Goal: Connect with others: Connect with other users

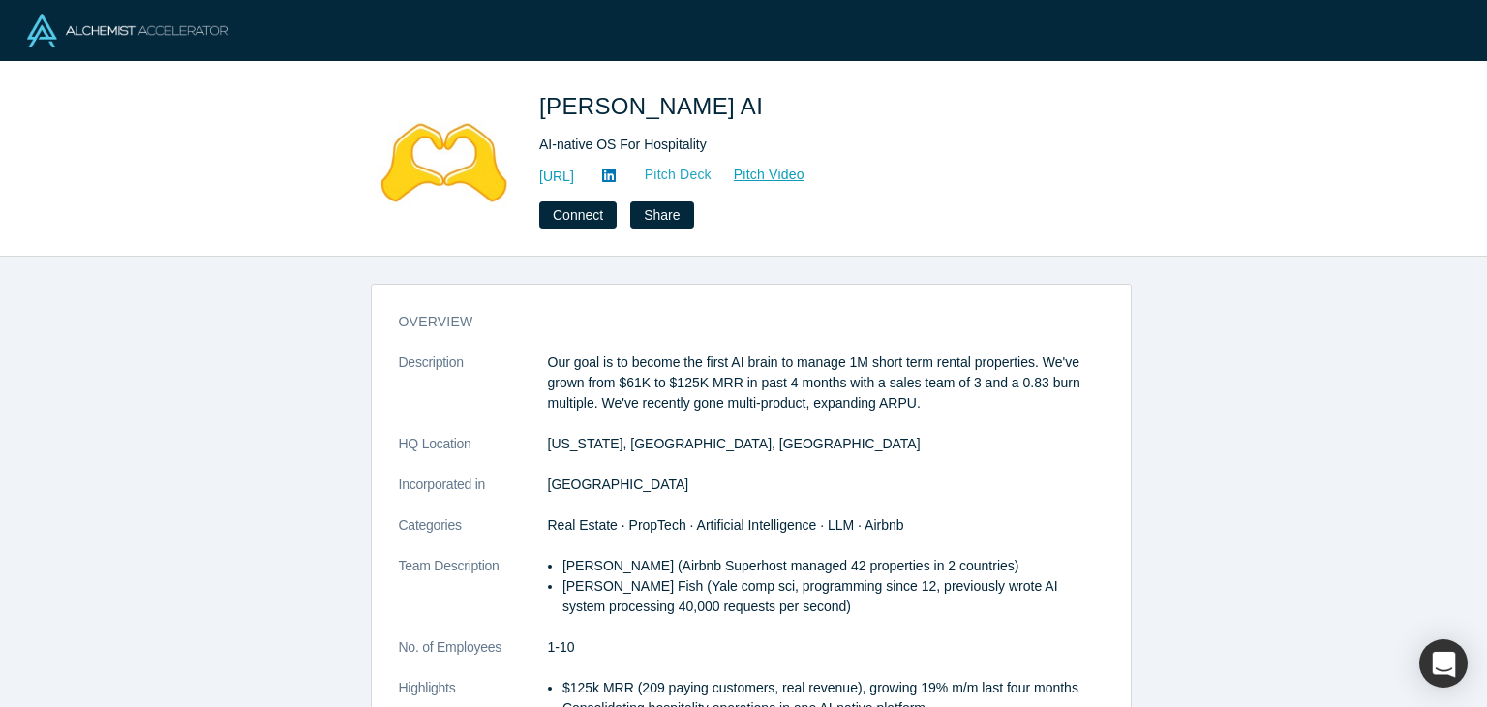
click at [713, 181] on link "Pitch Deck" at bounding box center [668, 175] width 89 height 22
click at [574, 172] on link "http://getbesty.ai" at bounding box center [556, 177] width 35 height 20
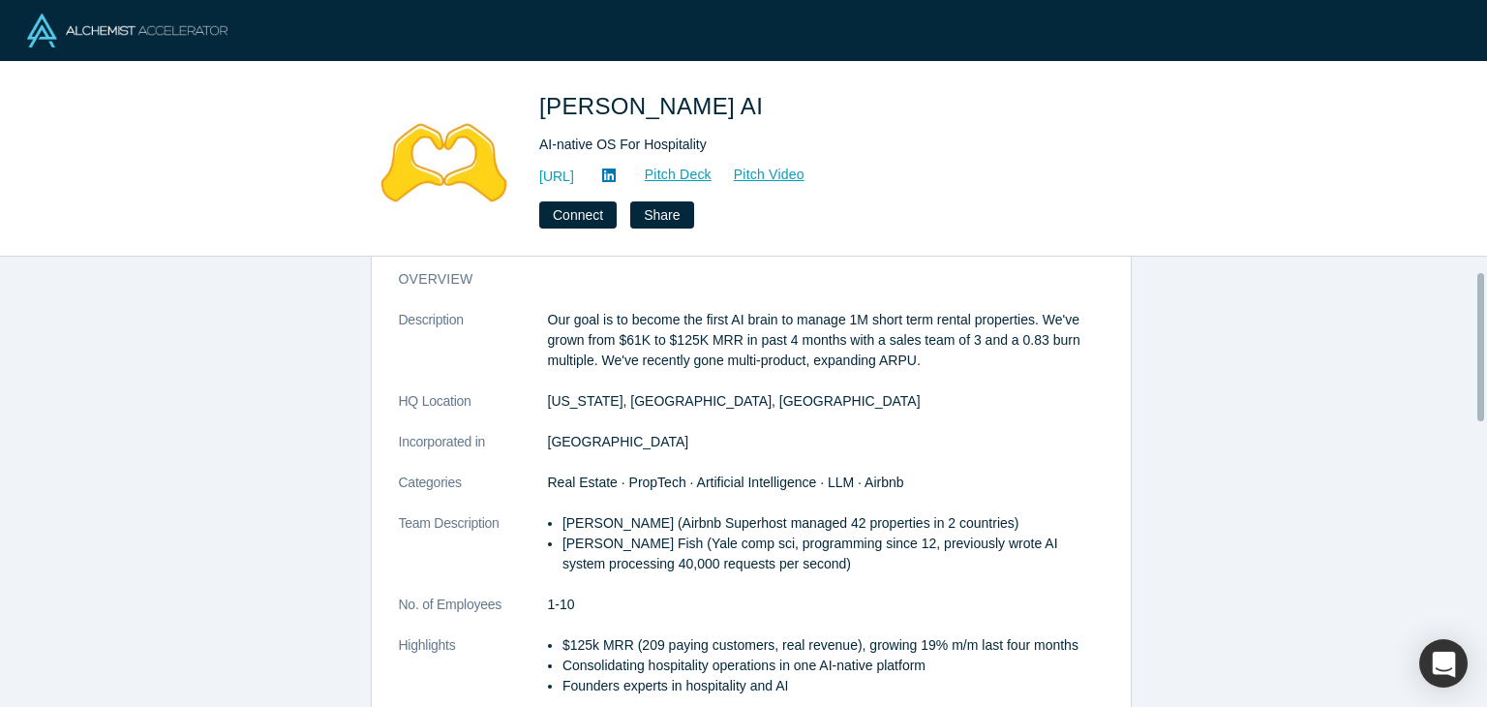
scroll to position [44, 0]
click at [583, 217] on button "Connect" at bounding box center [577, 214] width 77 height 27
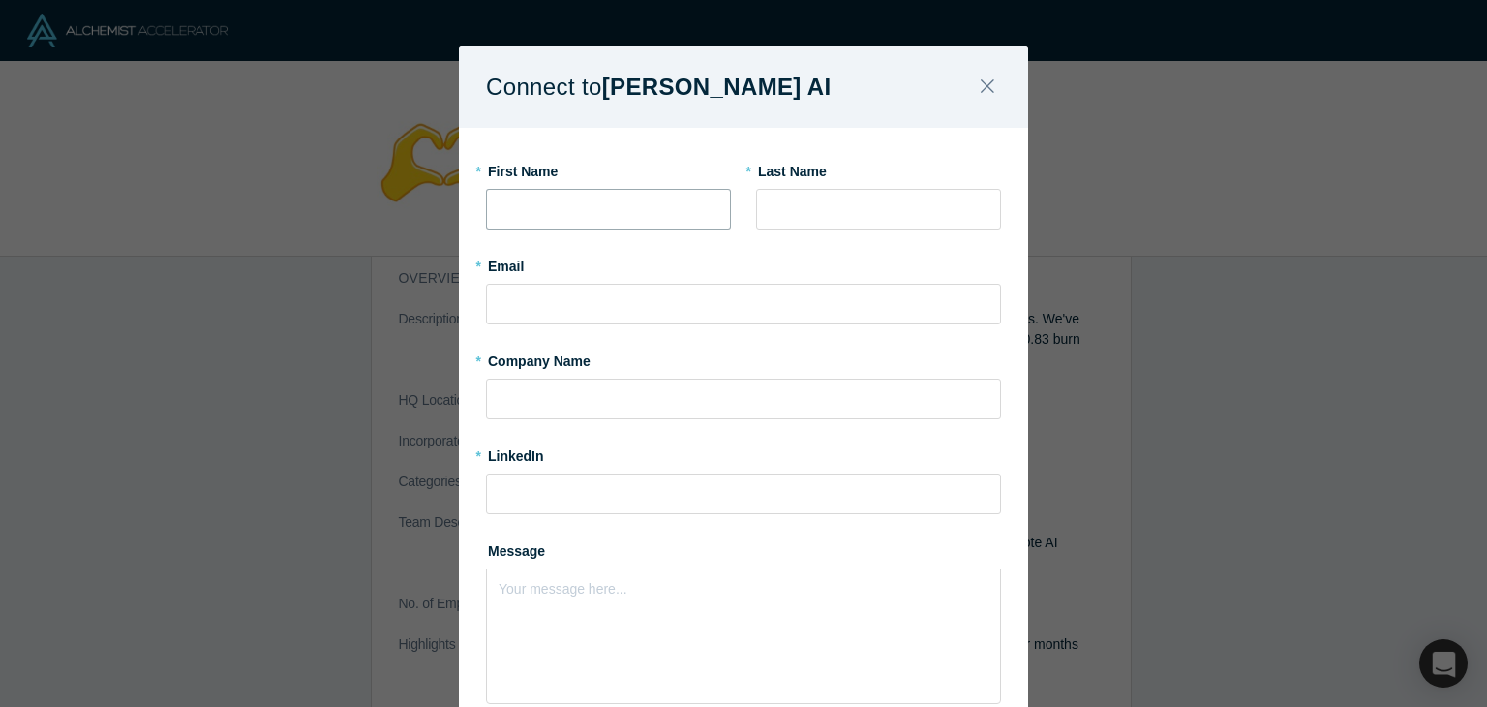
click at [630, 199] on input "text" at bounding box center [608, 209] width 245 height 41
type input "[PERSON_NAME]"
type input "Corn"
drag, startPoint x: 666, startPoint y: 308, endPoint x: 445, endPoint y: 292, distance: 221.3
click at [445, 292] on div "Connect to Besty AI * First Name Rachel * Last Name Corn * Email baruch.lev@gma…" at bounding box center [743, 353] width 1487 height 707
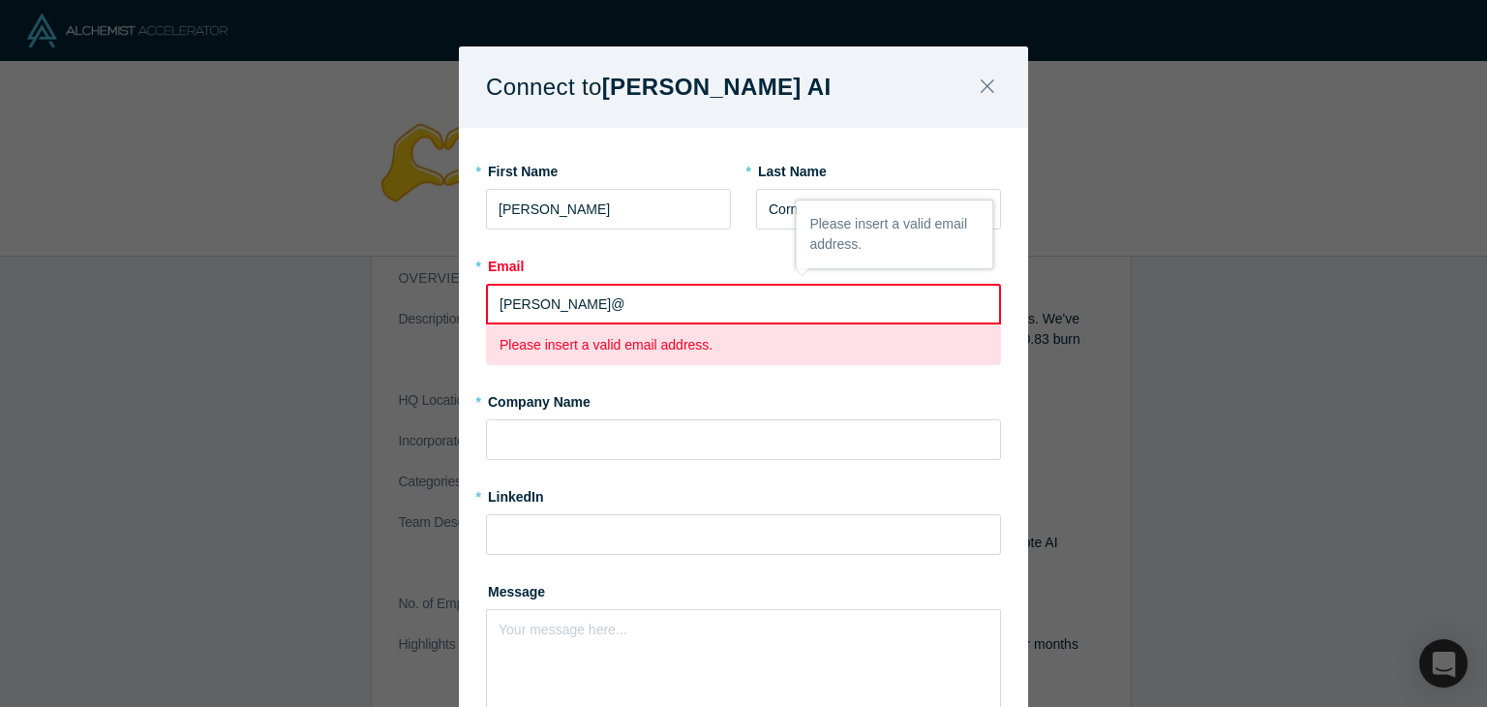
type input "[PERSON_NAME][EMAIL_ADDRESS][DOMAIN_NAME]"
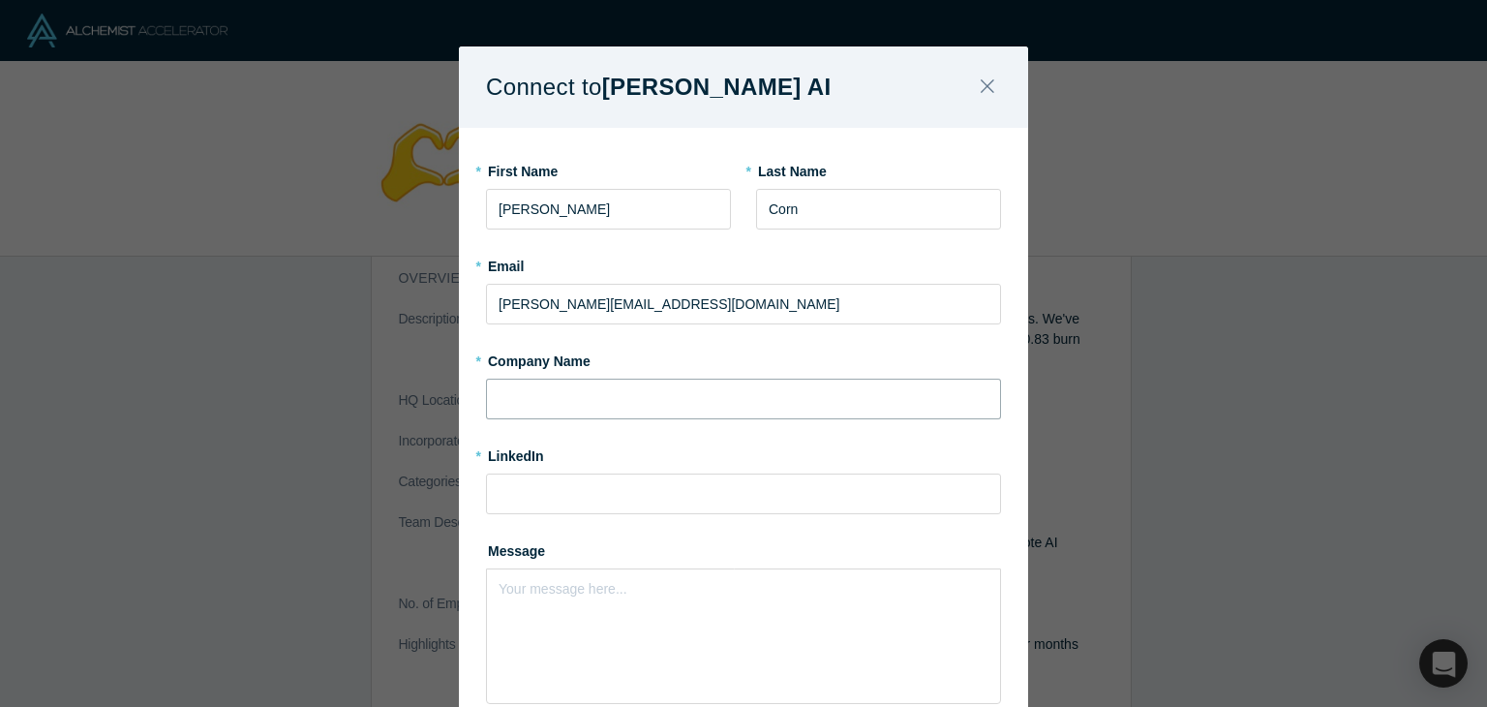
click at [632, 400] on input "text" at bounding box center [743, 399] width 515 height 41
type input "Plus Ultra Capital"
click at [521, 491] on input at bounding box center [743, 494] width 515 height 41
type input "[URL][DOMAIN_NAME][PERSON_NAME]"
click at [682, 628] on div "Your message here..." at bounding box center [743, 636] width 515 height 136
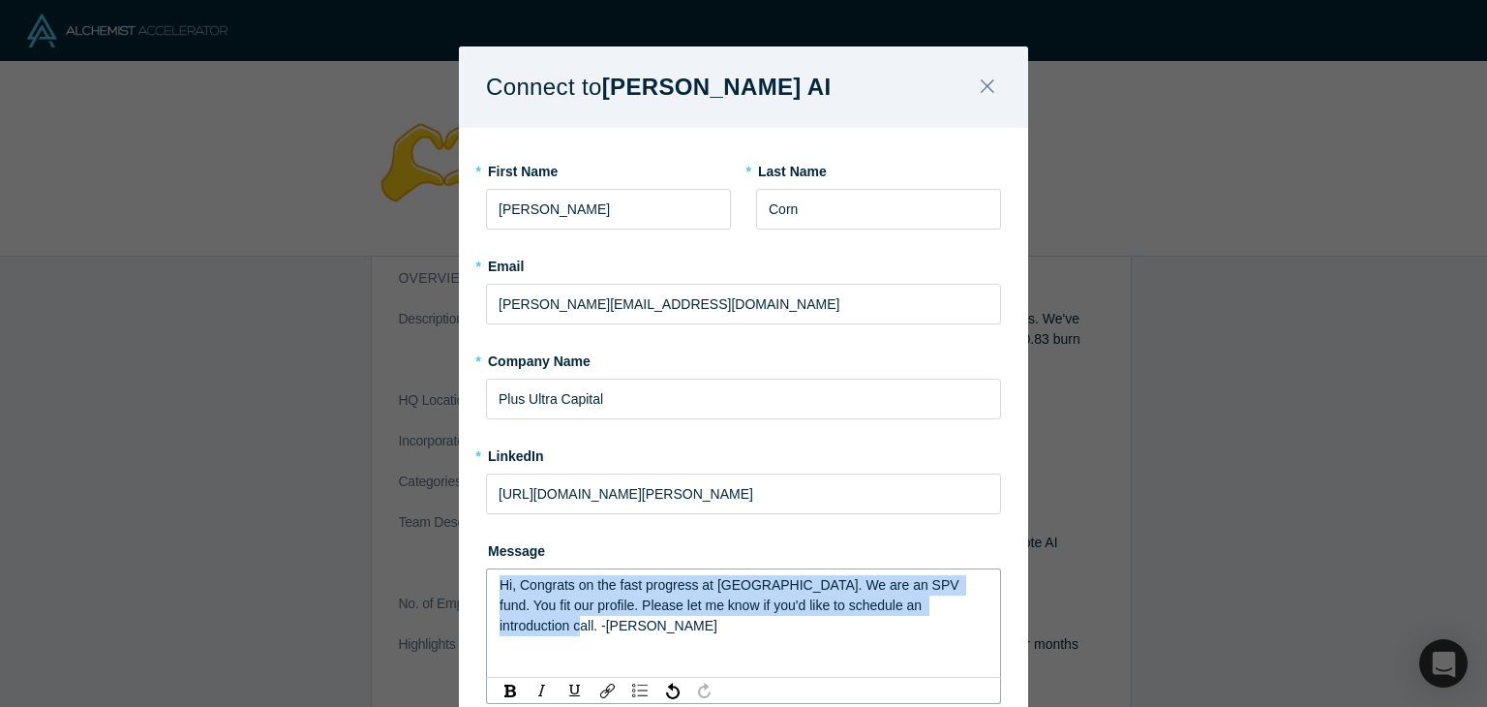
drag, startPoint x: 944, startPoint y: 605, endPoint x: 488, endPoint y: 575, distance: 457.1
click at [488, 575] on div "Hi, Congrats on the fast progress at [GEOGRAPHIC_DATA]. We are an SPV fund. You…" at bounding box center [743, 622] width 515 height 109
copy span "Hi, Congrats on the fast progress at [GEOGRAPHIC_DATA]. We are an SPV fund. You…"
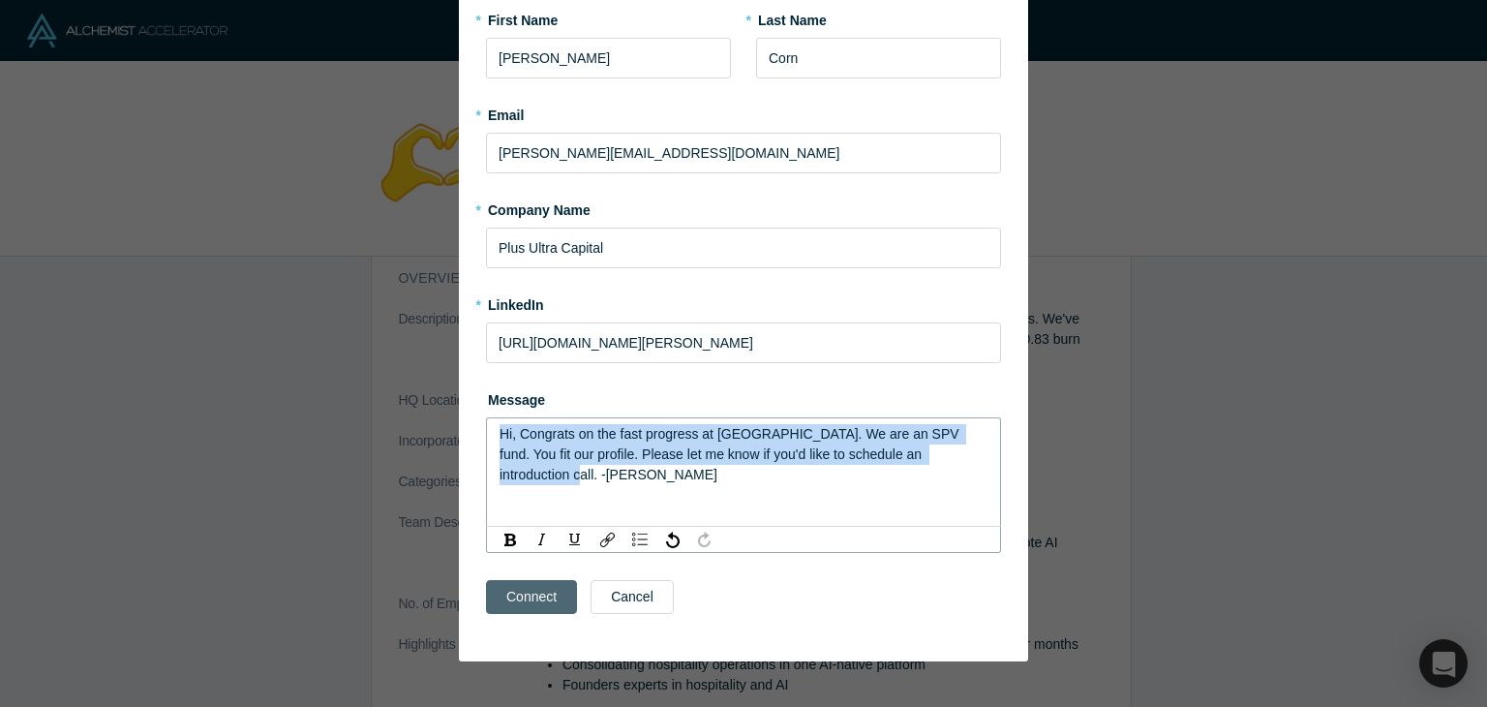
click at [520, 596] on button "Connect" at bounding box center [531, 597] width 91 height 34
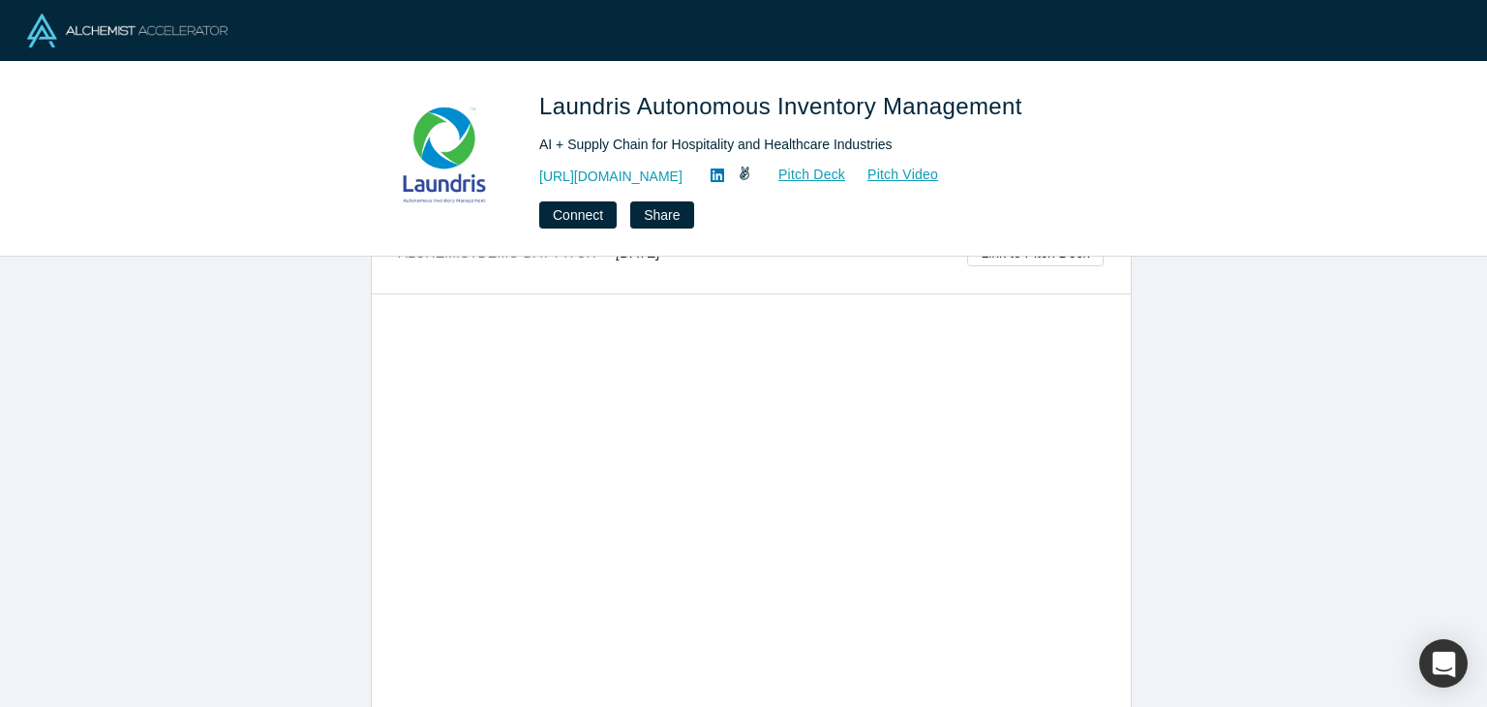
scroll to position [968, 0]
click at [1398, 481] on div "overview Description Laundris is the “Waymo” of Inventory Management and Autono…" at bounding box center [751, 489] width 1502 height 465
click at [507, 192] on img at bounding box center [445, 157] width 136 height 136
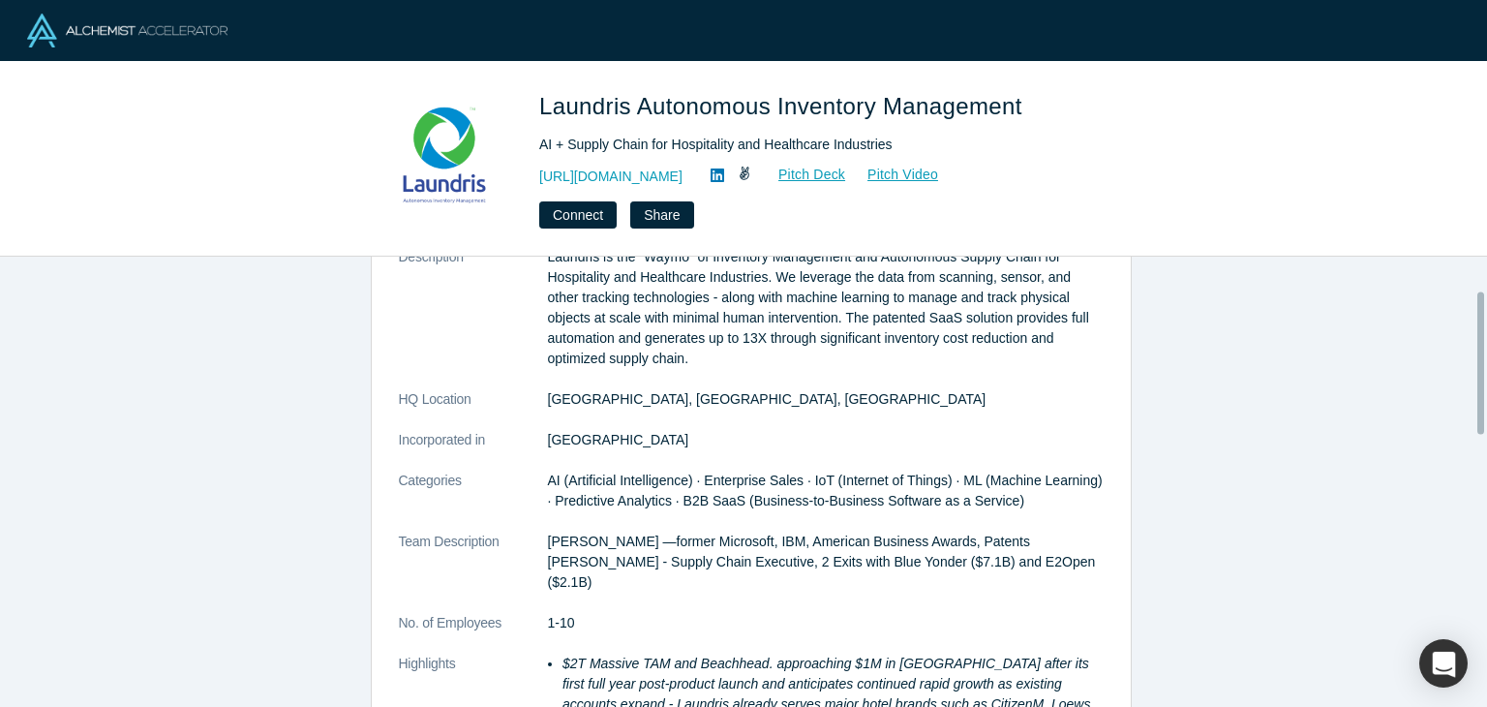
scroll to position [0, 0]
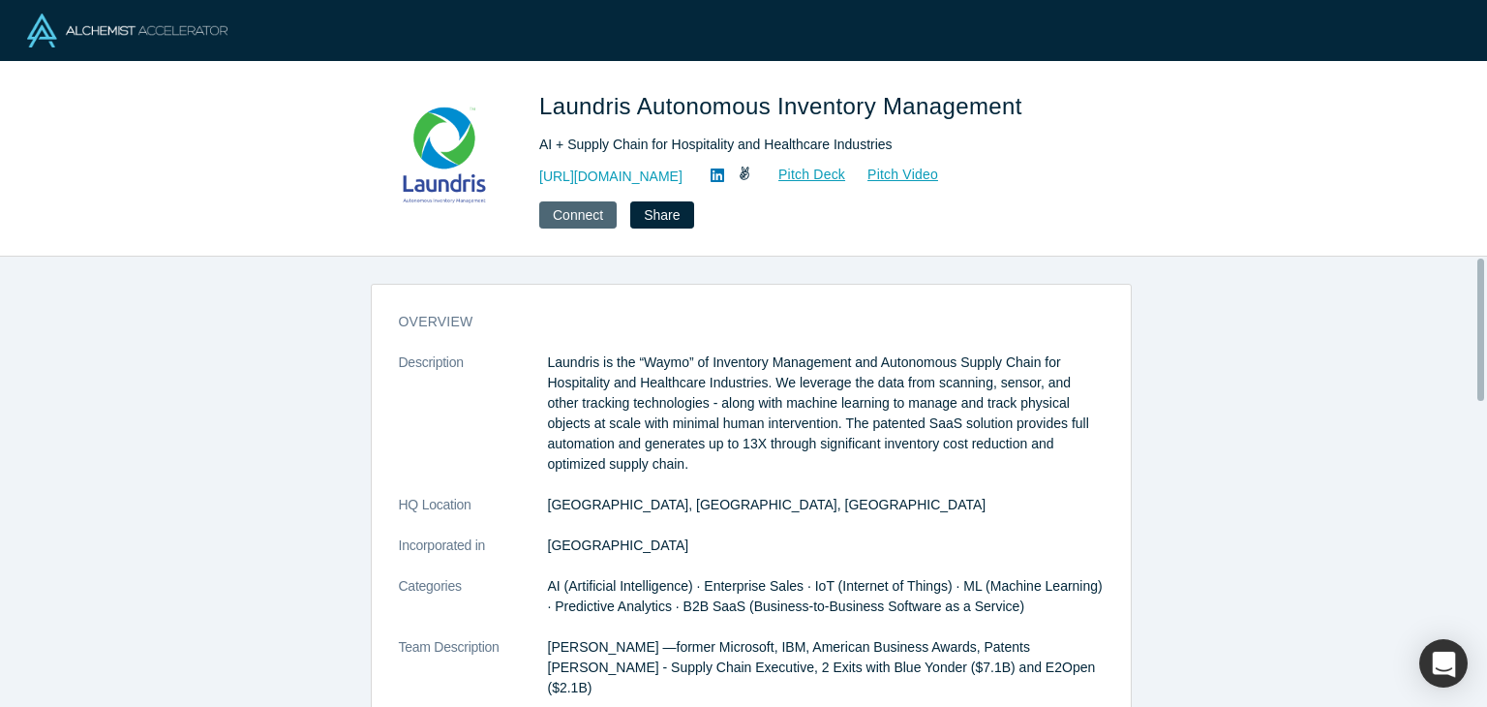
click at [582, 220] on button "Connect" at bounding box center [577, 214] width 77 height 27
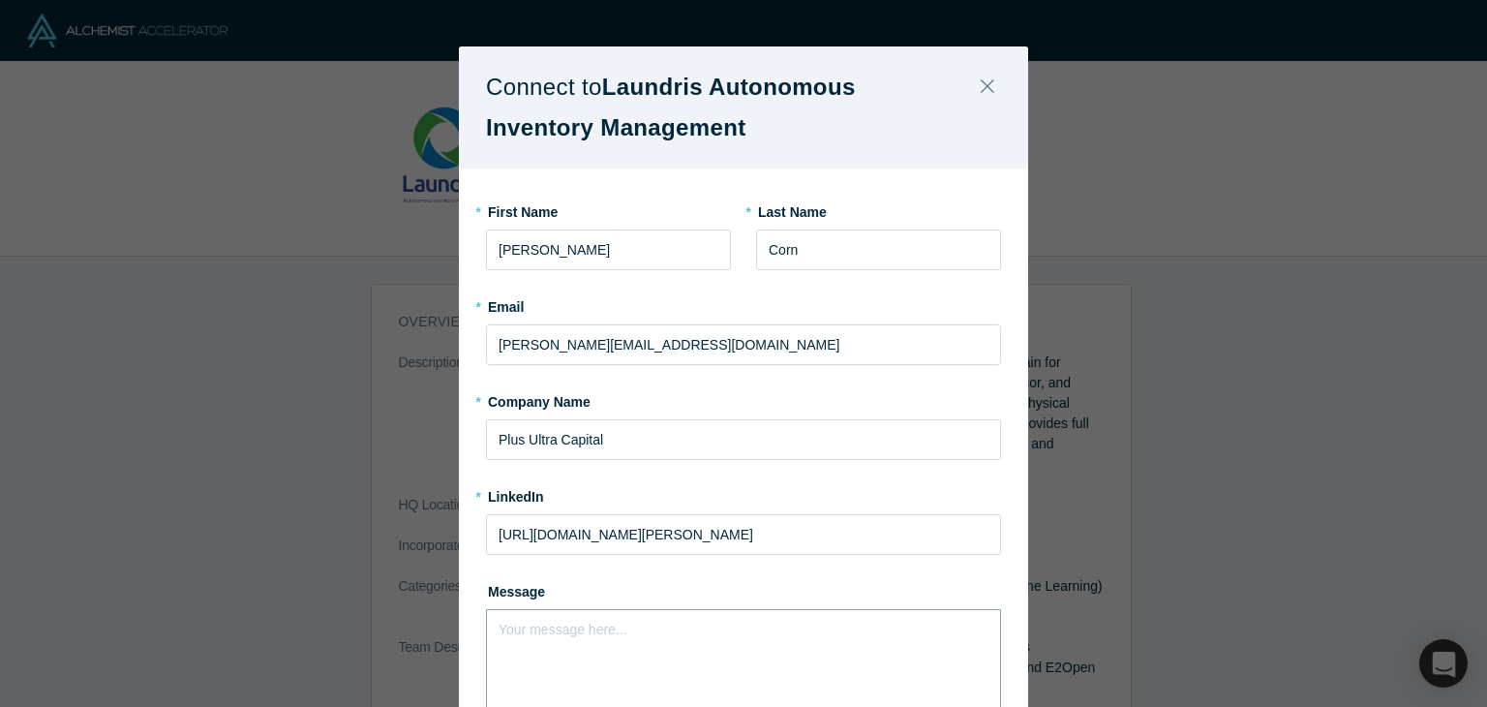
click at [638, 630] on div "rdw-editor" at bounding box center [744, 626] width 489 height 20
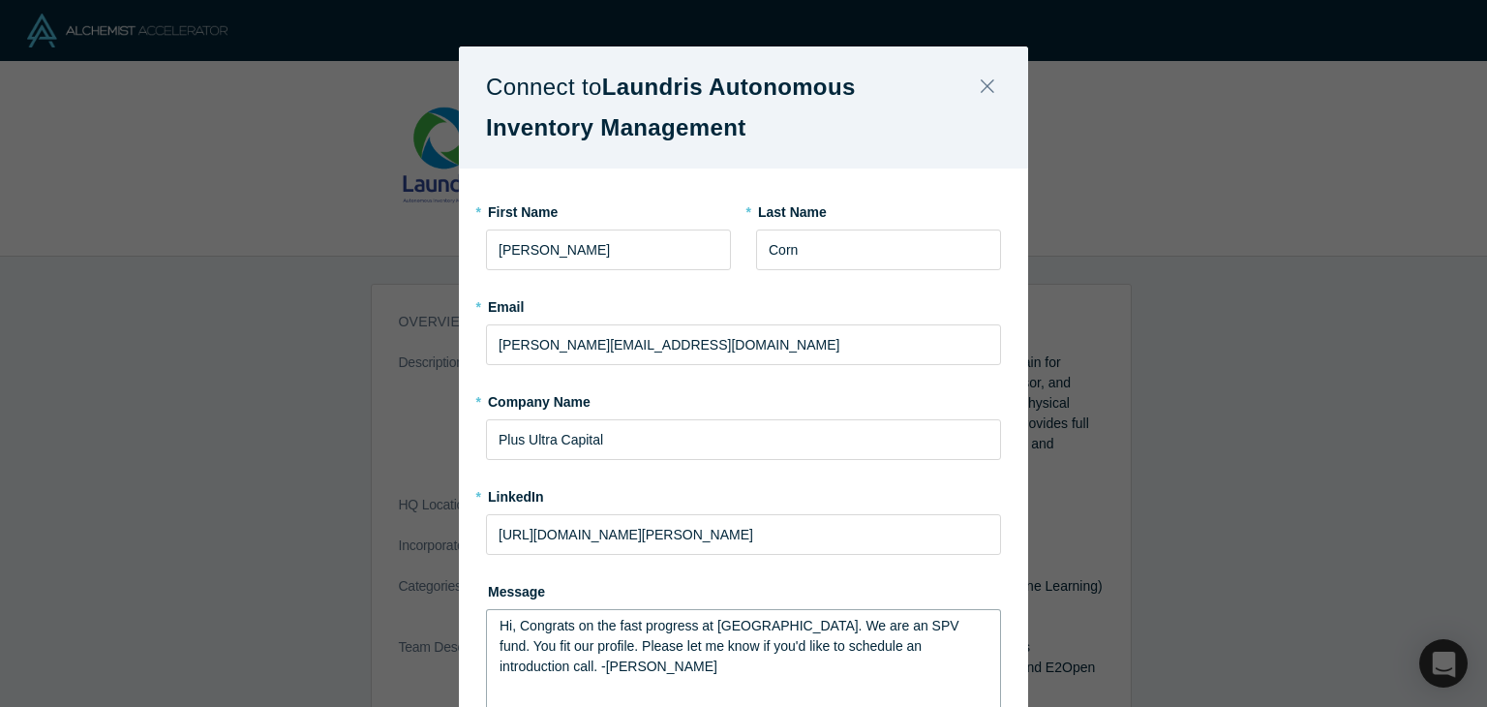
click at [737, 627] on span "Hi, Congrats on the fast progress at [GEOGRAPHIC_DATA]. We are an SPV fund. You…" at bounding box center [732, 646] width 464 height 56
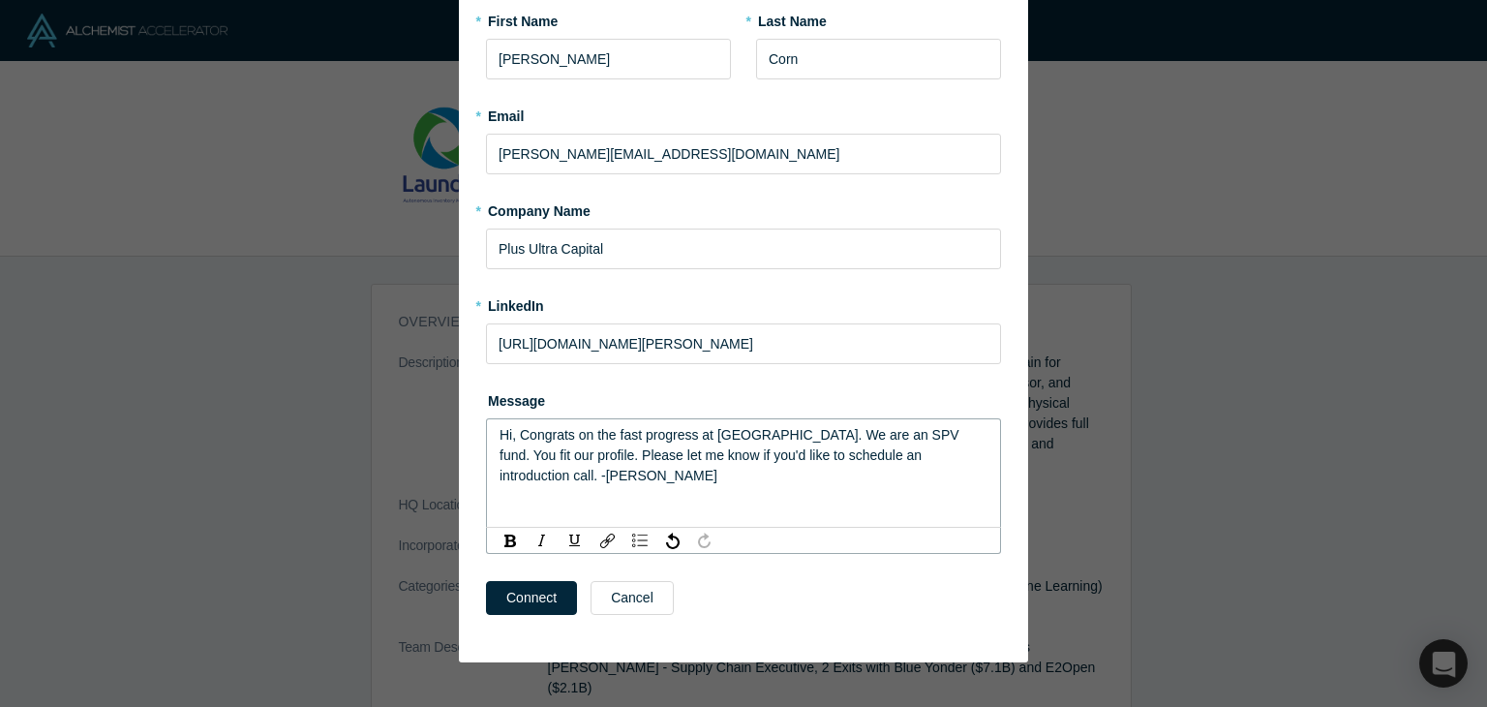
scroll to position [193, 0]
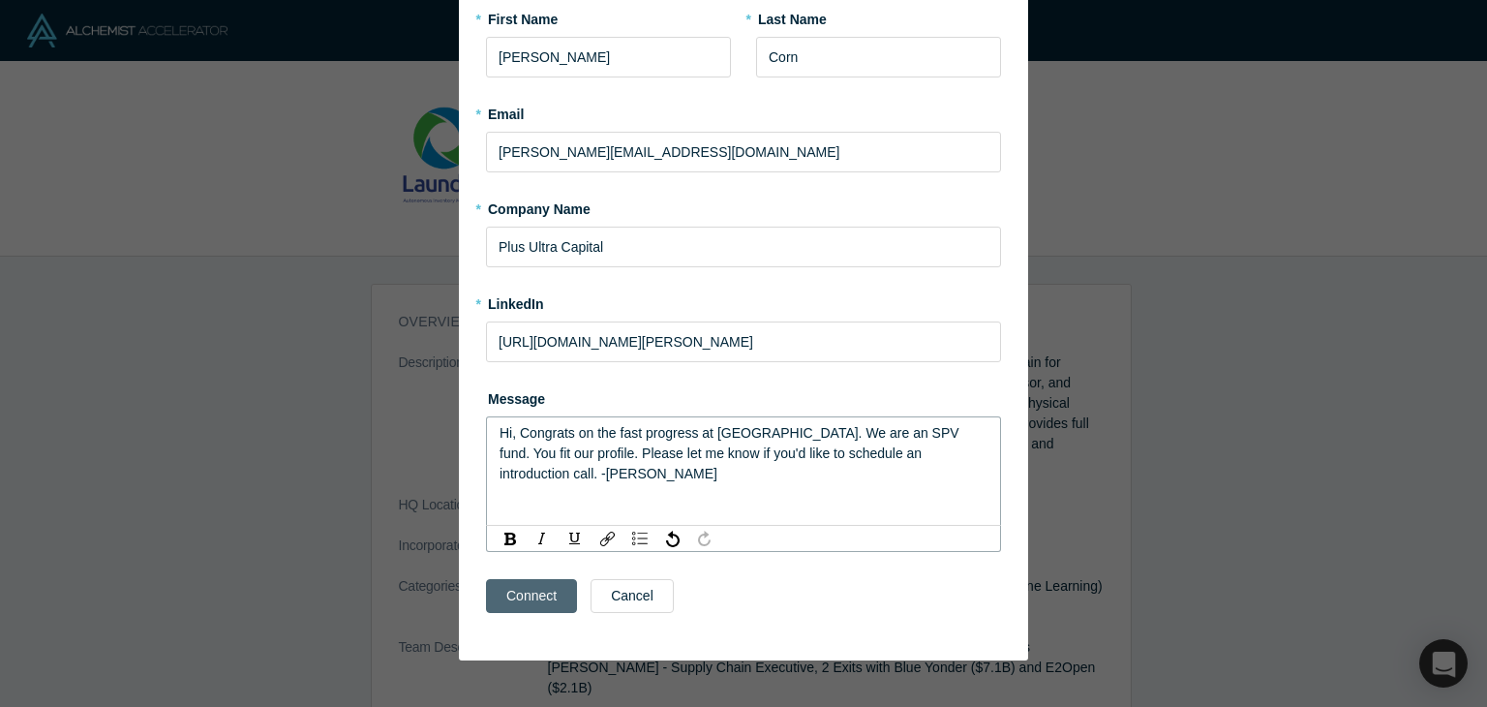
click at [523, 593] on button "Connect" at bounding box center [531, 596] width 91 height 34
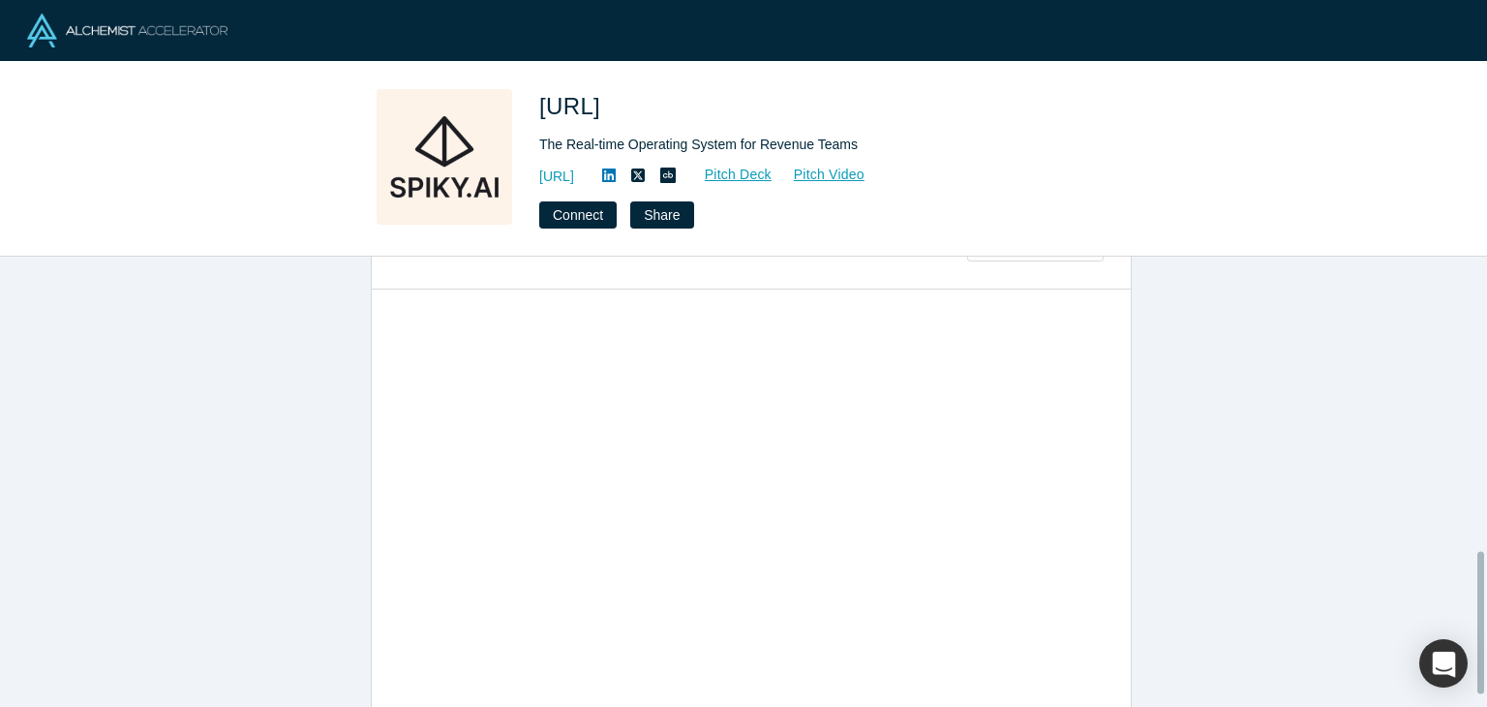
scroll to position [968, 0]
click at [239, 336] on div "overview Description Spiky is the real-time operating system for revenue teams.…" at bounding box center [751, 489] width 1502 height 465
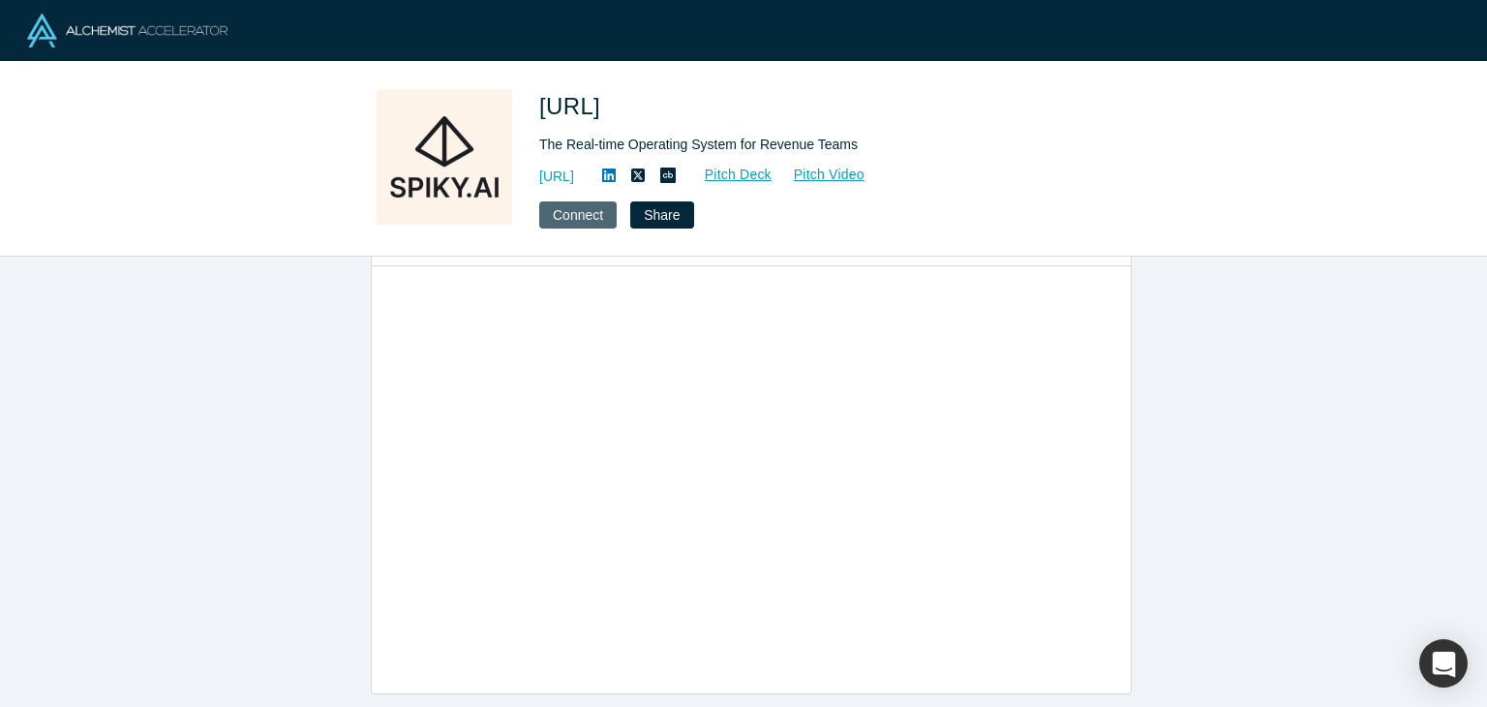
click at [574, 207] on button "Connect" at bounding box center [577, 214] width 77 height 27
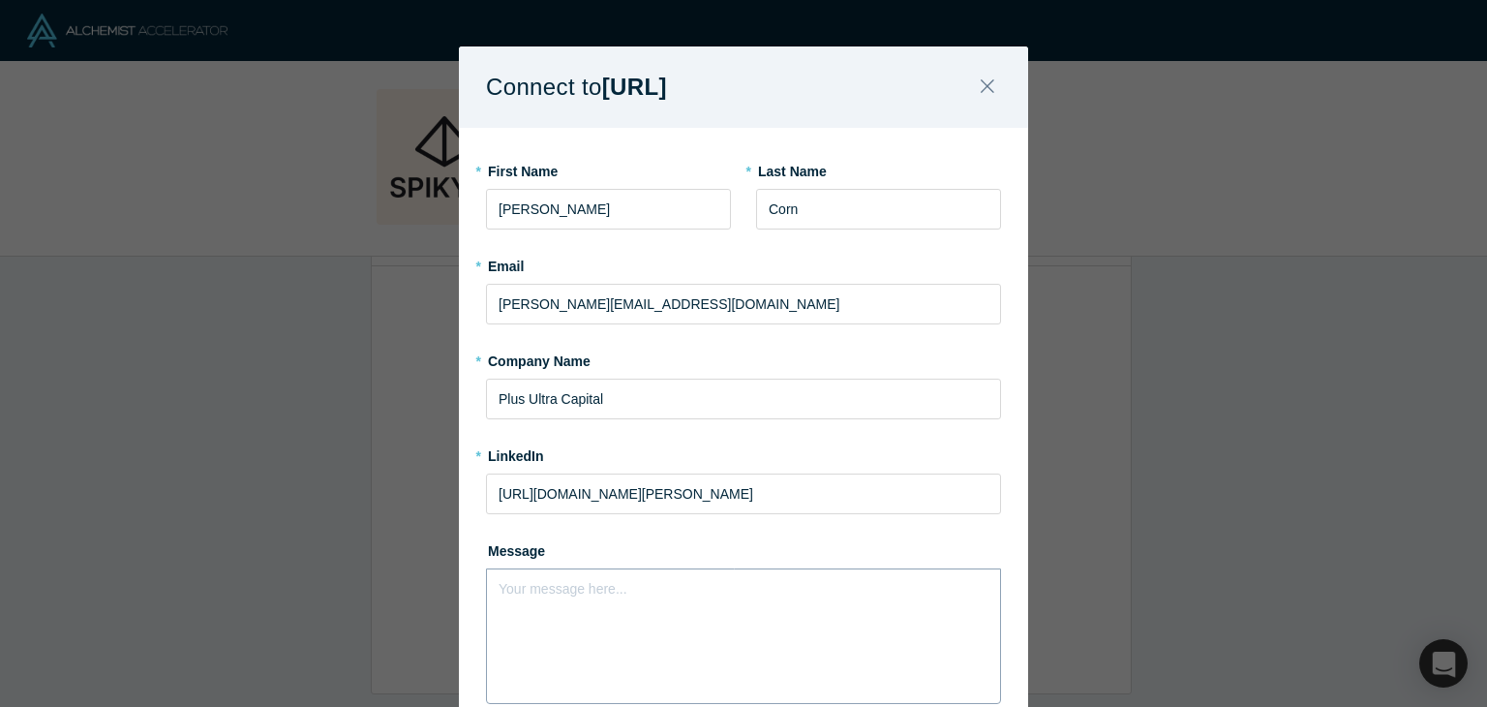
click at [558, 637] on div "Your message here..." at bounding box center [743, 636] width 515 height 136
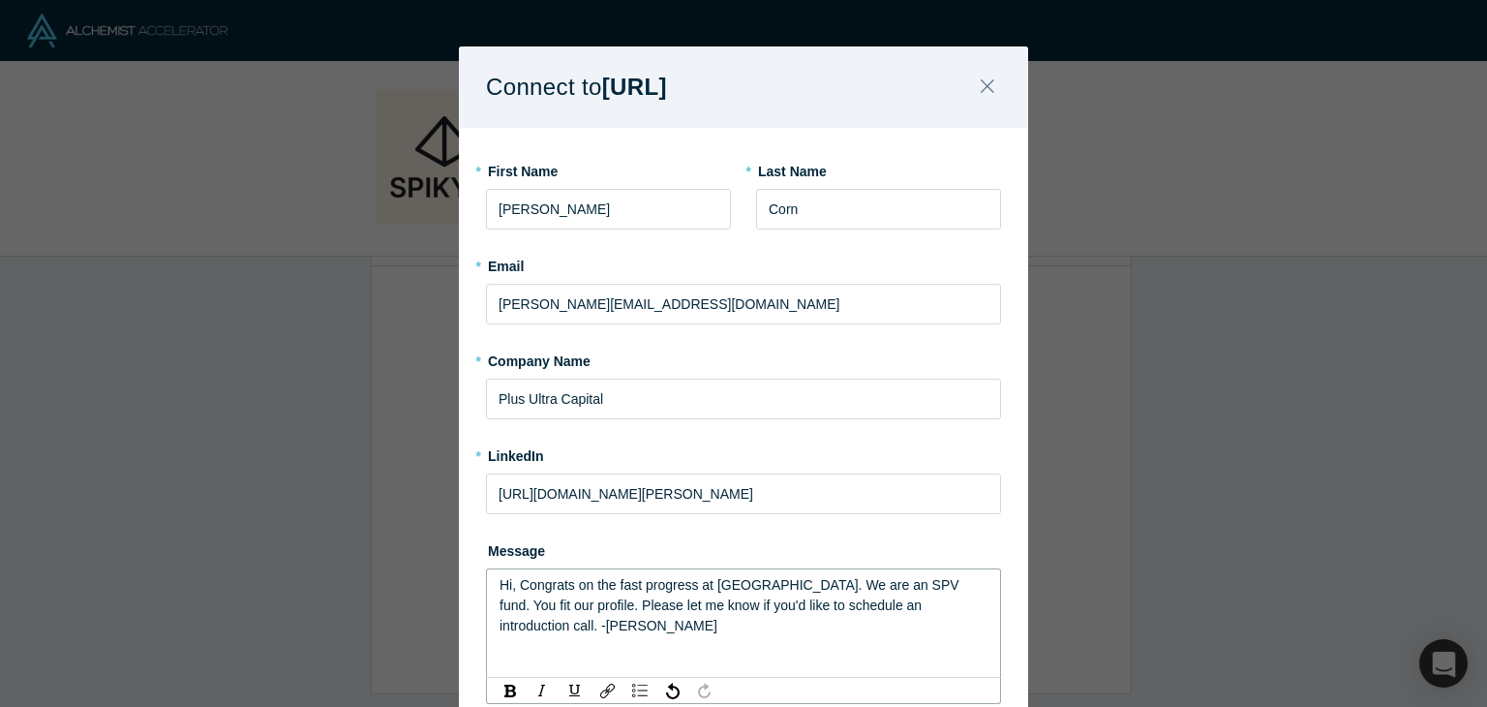
click at [738, 588] on span "Hi, Congrats on the fast progress at [GEOGRAPHIC_DATA]. We are an SPV fund. You…" at bounding box center [732, 605] width 464 height 56
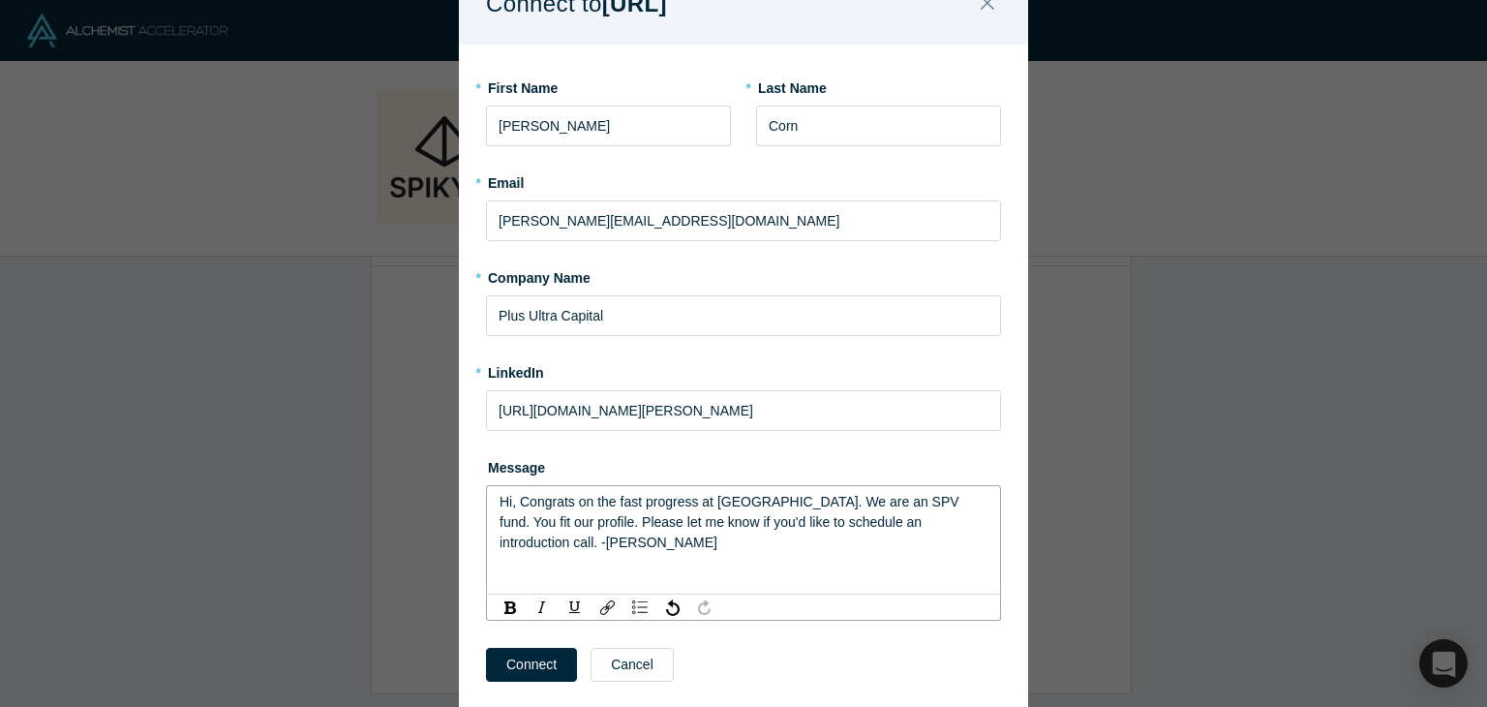
scroll to position [138, 0]
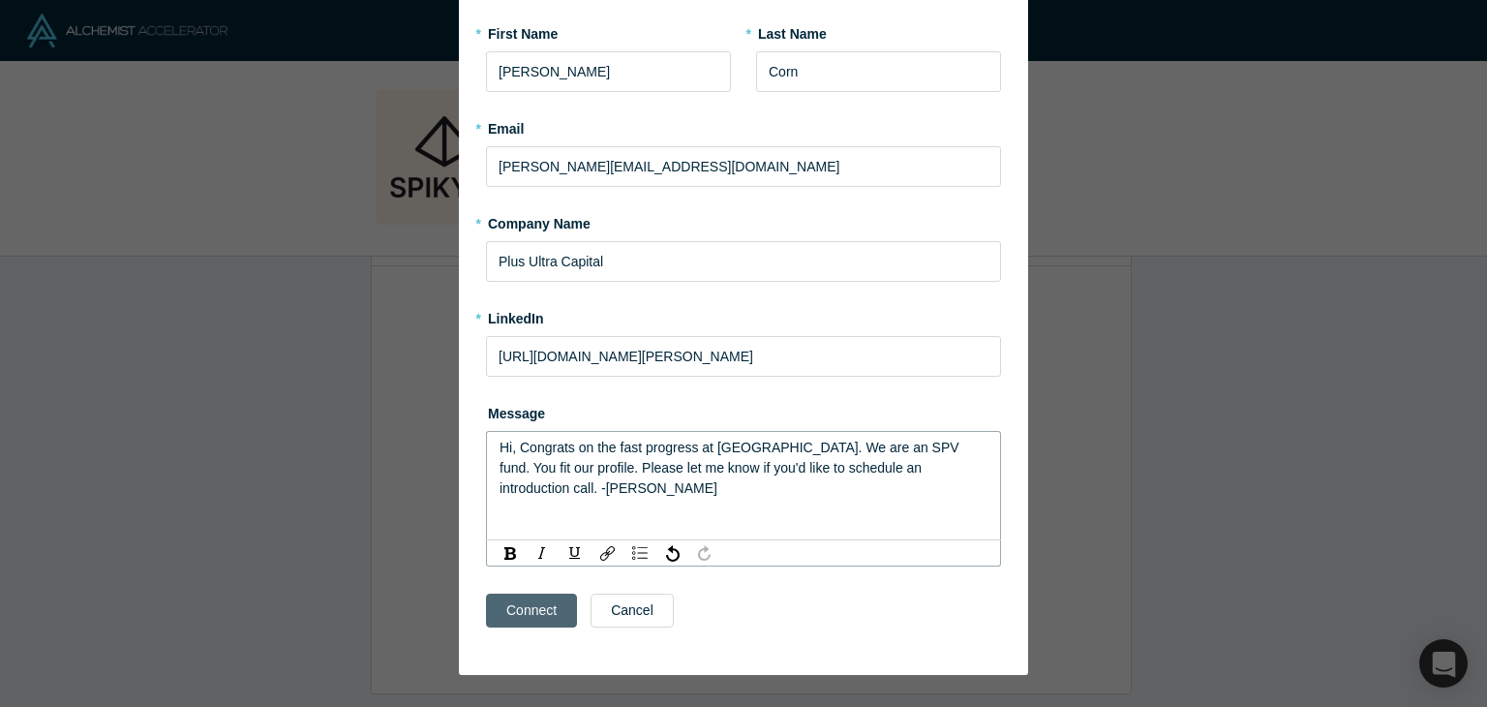
click at [527, 612] on button "Connect" at bounding box center [531, 611] width 91 height 34
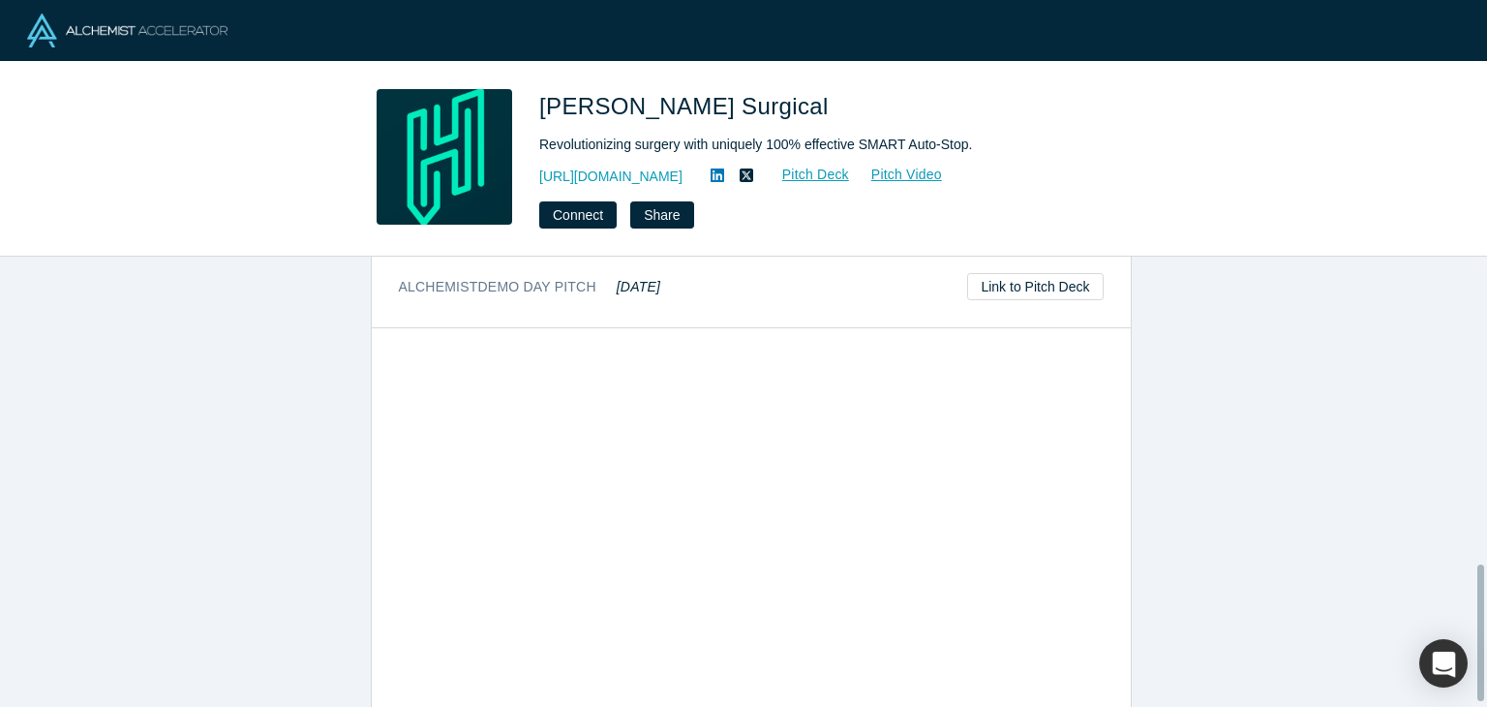
scroll to position [1029, 0]
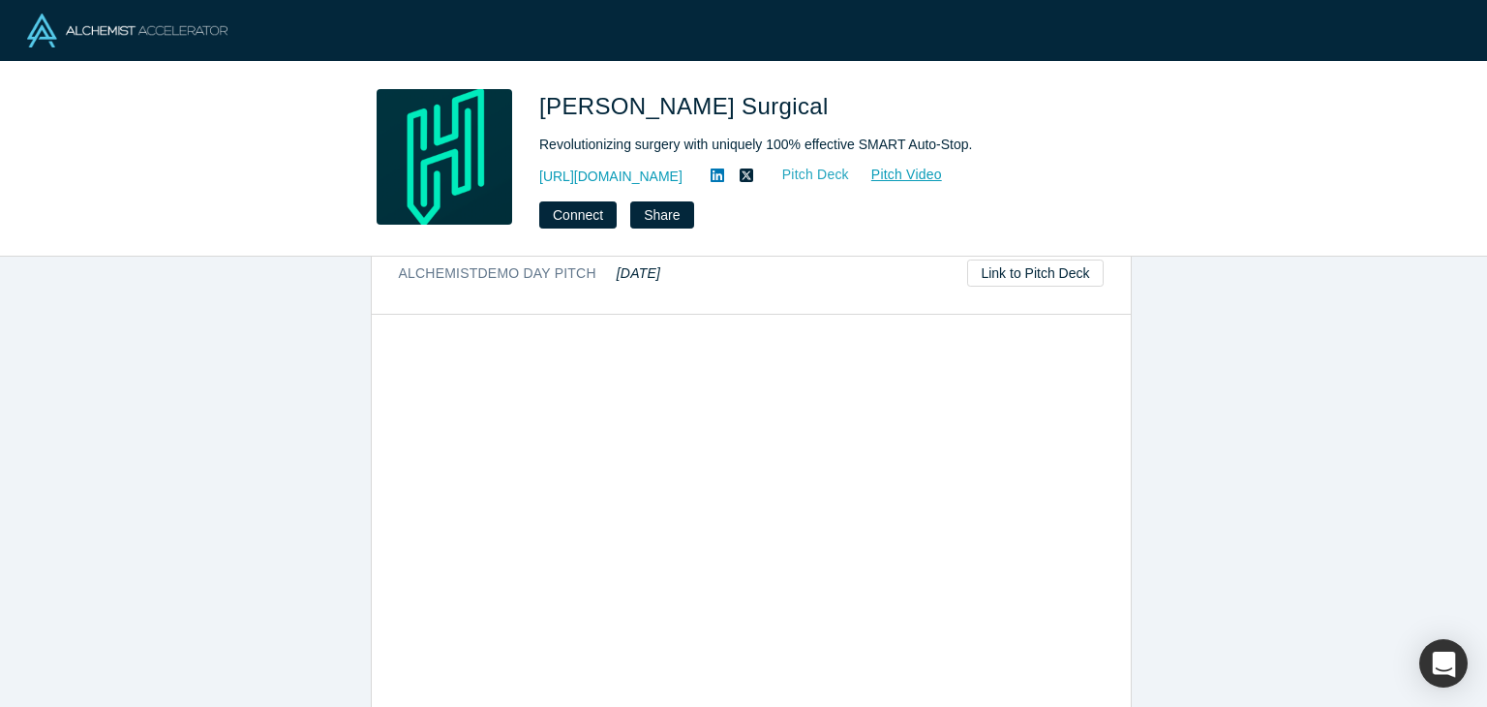
click at [830, 179] on link "Pitch Deck" at bounding box center [805, 175] width 89 height 22
click at [569, 216] on button "Connect" at bounding box center [577, 214] width 77 height 27
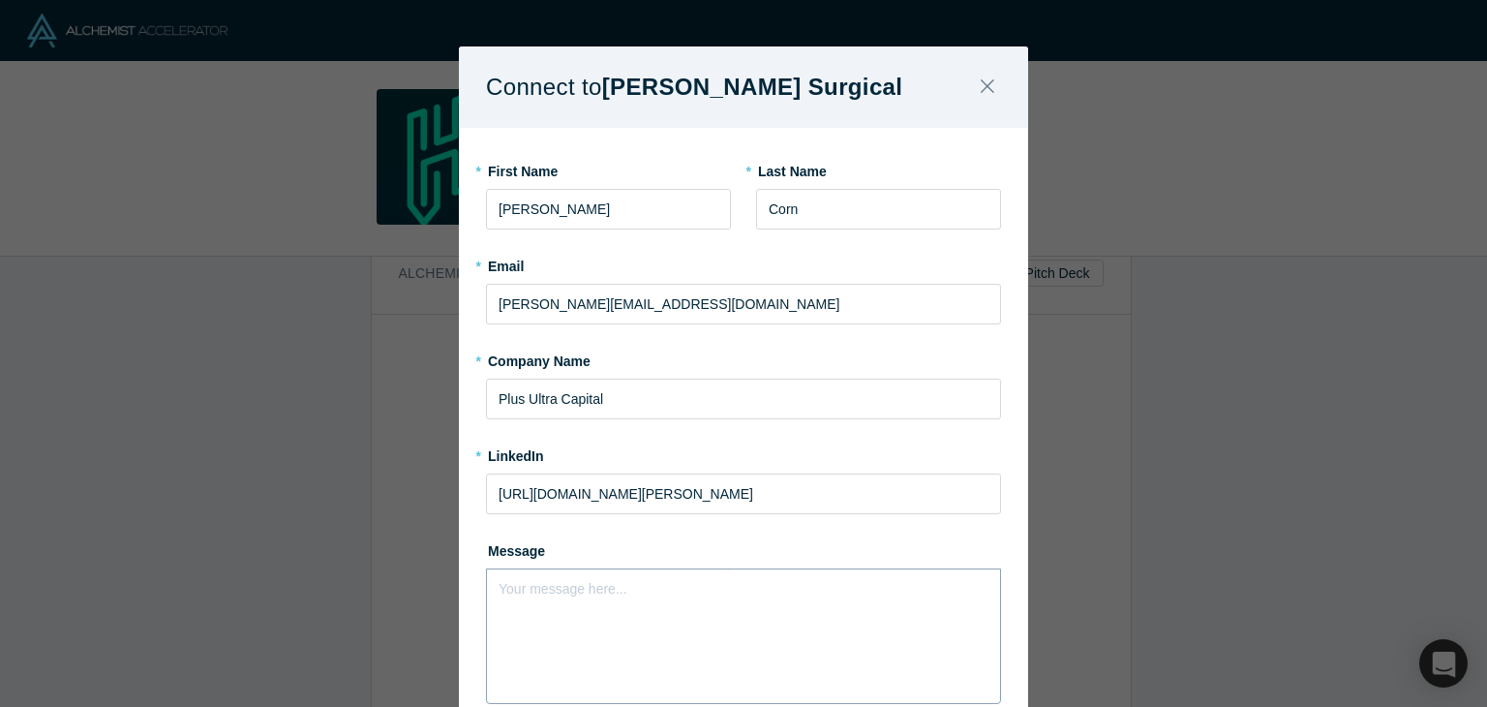
click at [577, 618] on div "Your message here..." at bounding box center [743, 636] width 515 height 136
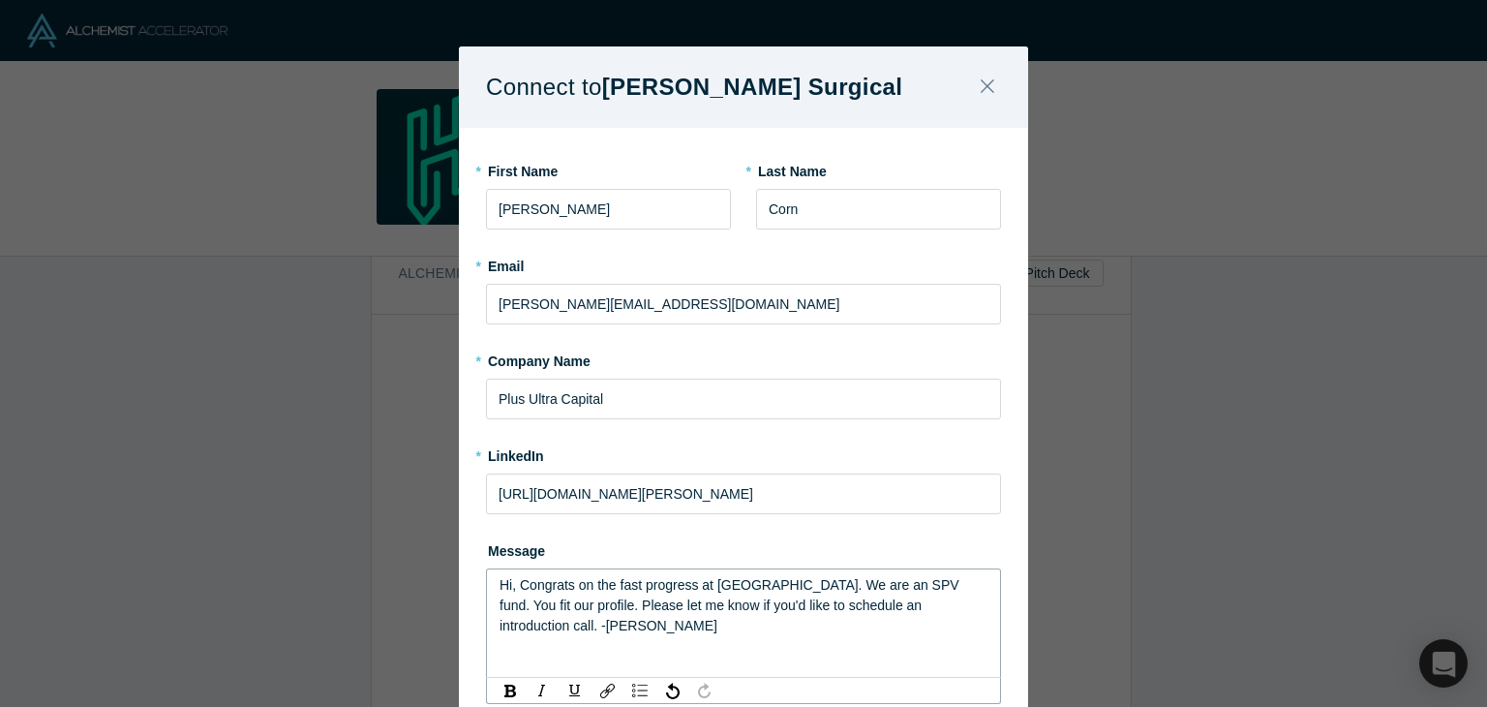
click at [737, 586] on span "Hi, Congrats on the fast progress at [GEOGRAPHIC_DATA]. We are an SPV fund. You…" at bounding box center [732, 605] width 464 height 56
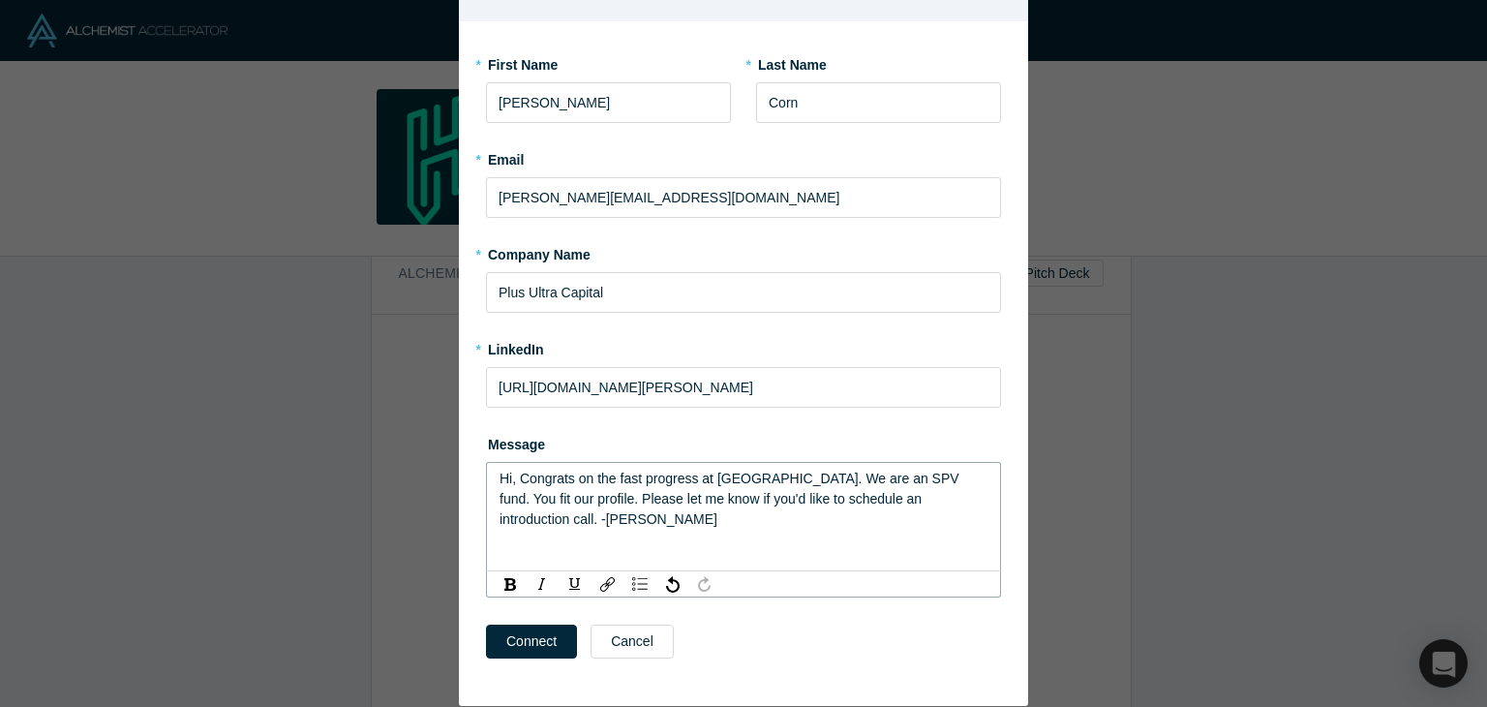
scroll to position [151, 0]
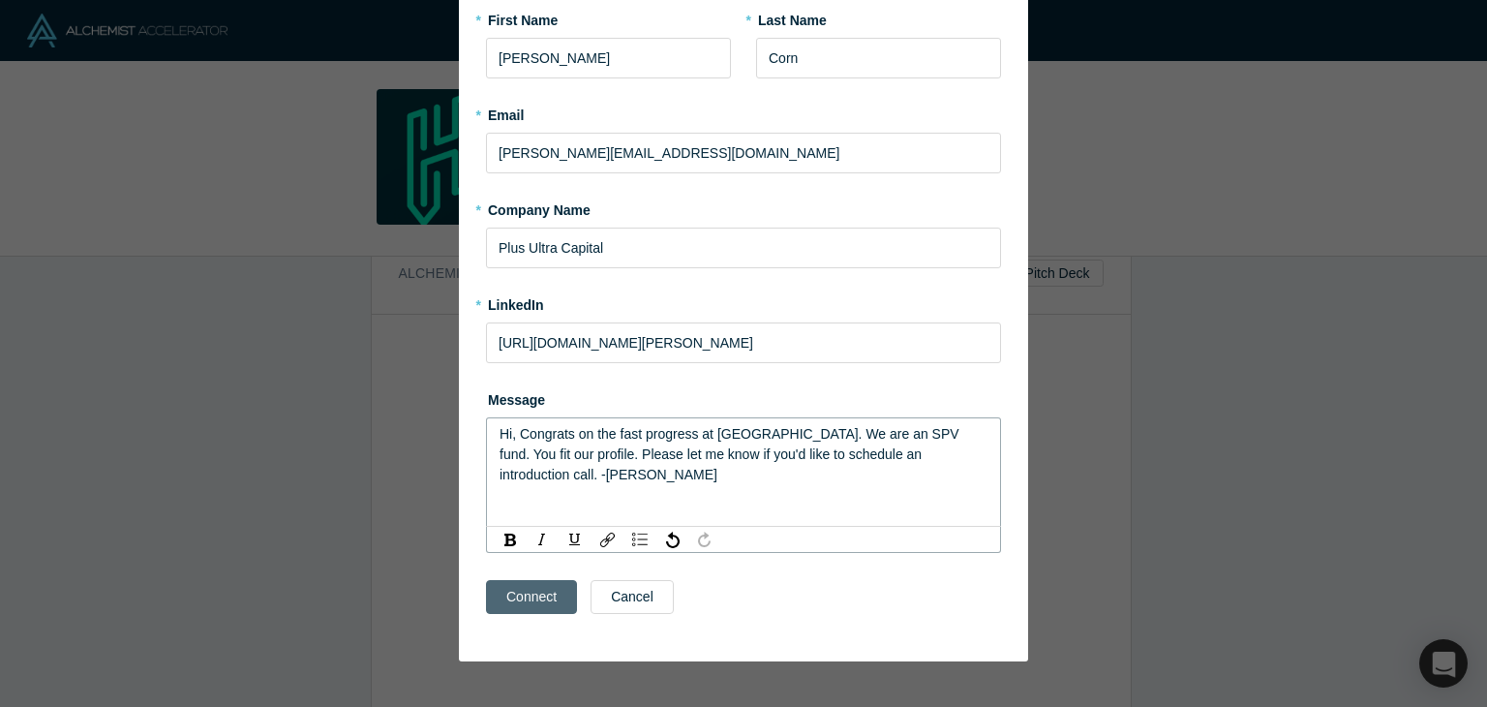
click at [531, 599] on button "Connect" at bounding box center [531, 597] width 91 height 34
